Goal: Information Seeking & Learning: Learn about a topic

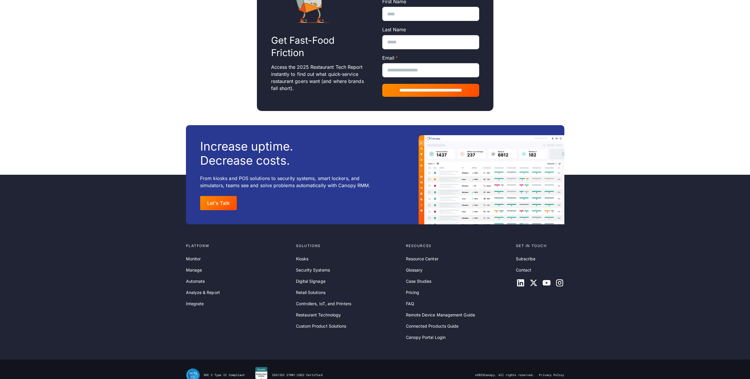
scroll to position [532, 0]
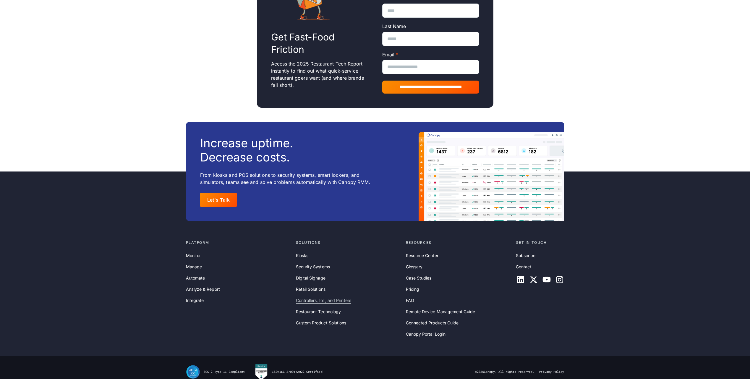
click at [321, 298] on link "Controllers, IoT, and Printers" at bounding box center [323, 301] width 55 height 6
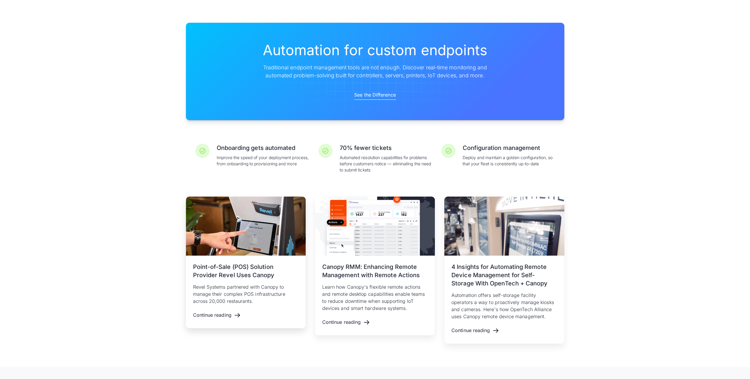
scroll to position [1005, 0]
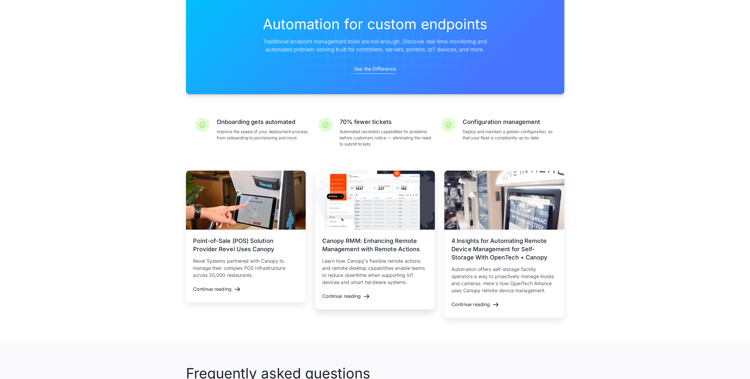
click at [381, 191] on img at bounding box center [375, 200] width 120 height 59
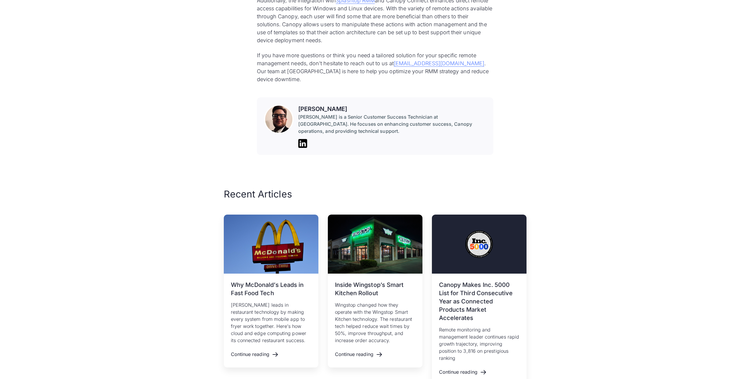
scroll to position [1211, 0]
